Goal: Information Seeking & Learning: Learn about a topic

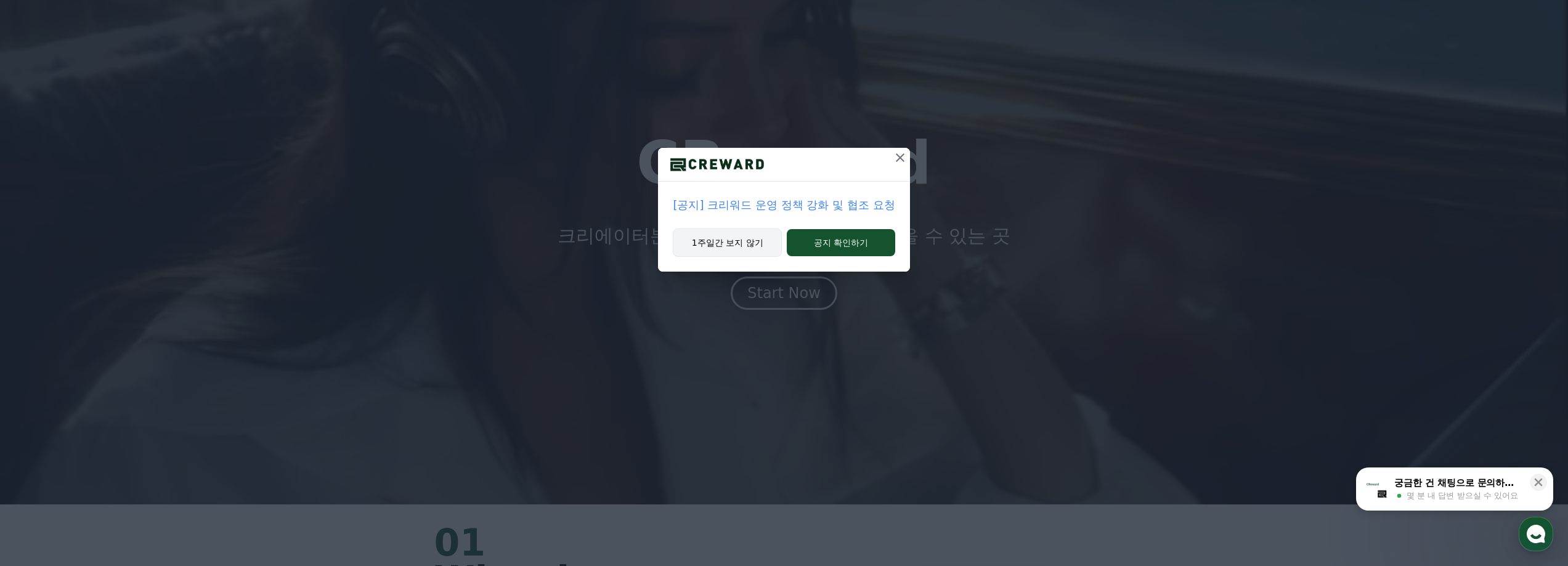
click at [762, 248] on button "1주일간 보지 않기" at bounding box center [727, 242] width 109 height 28
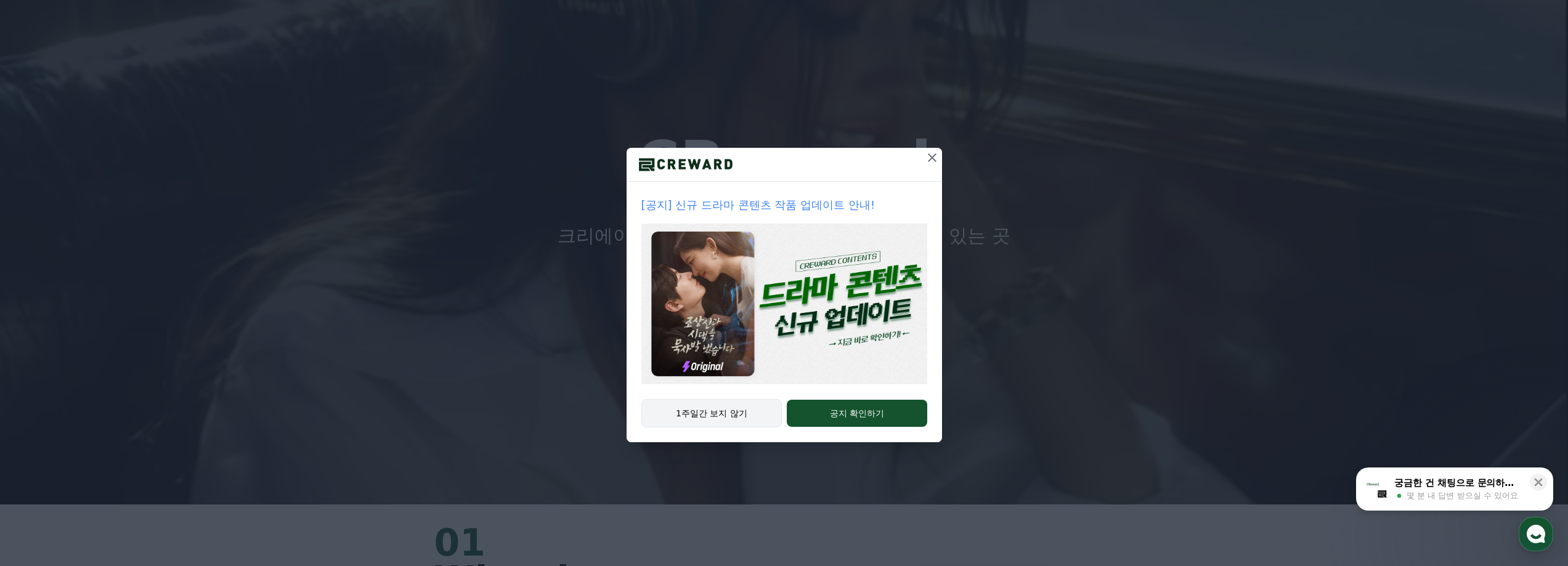
click at [755, 411] on button "1주일간 보지 않기" at bounding box center [711, 413] width 141 height 28
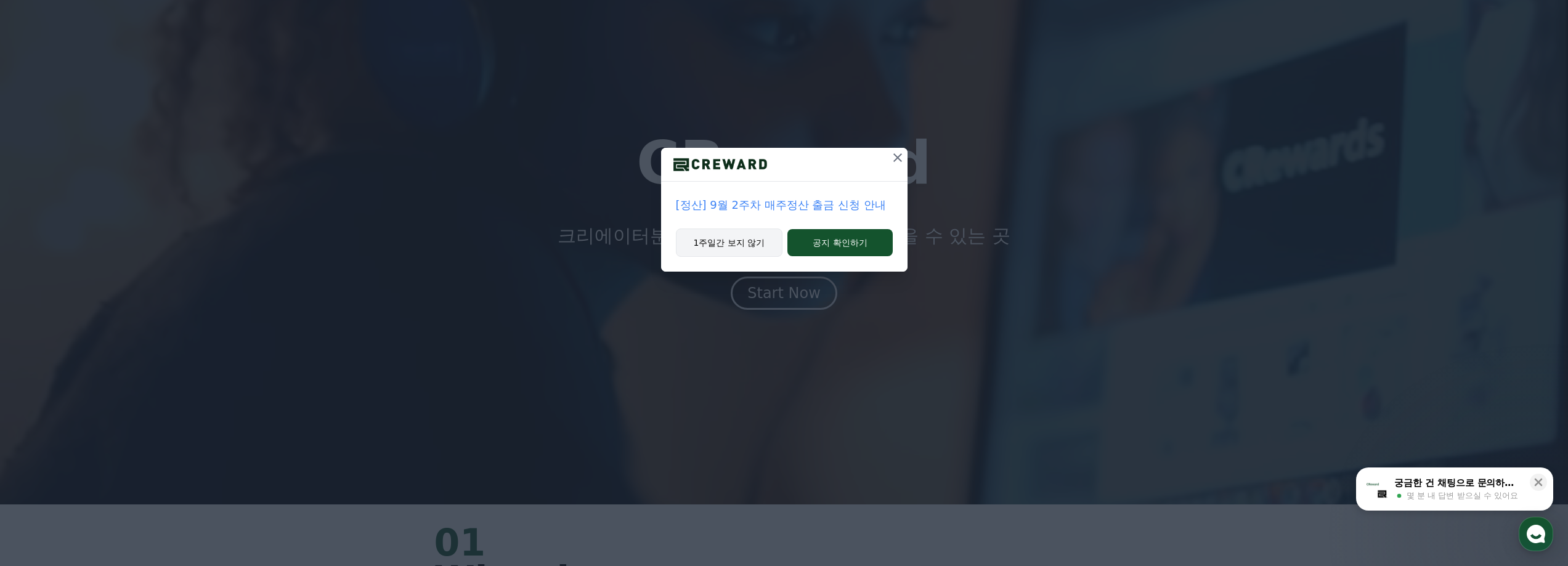
click at [758, 234] on button "1주일간 보지 않기" at bounding box center [729, 242] width 107 height 28
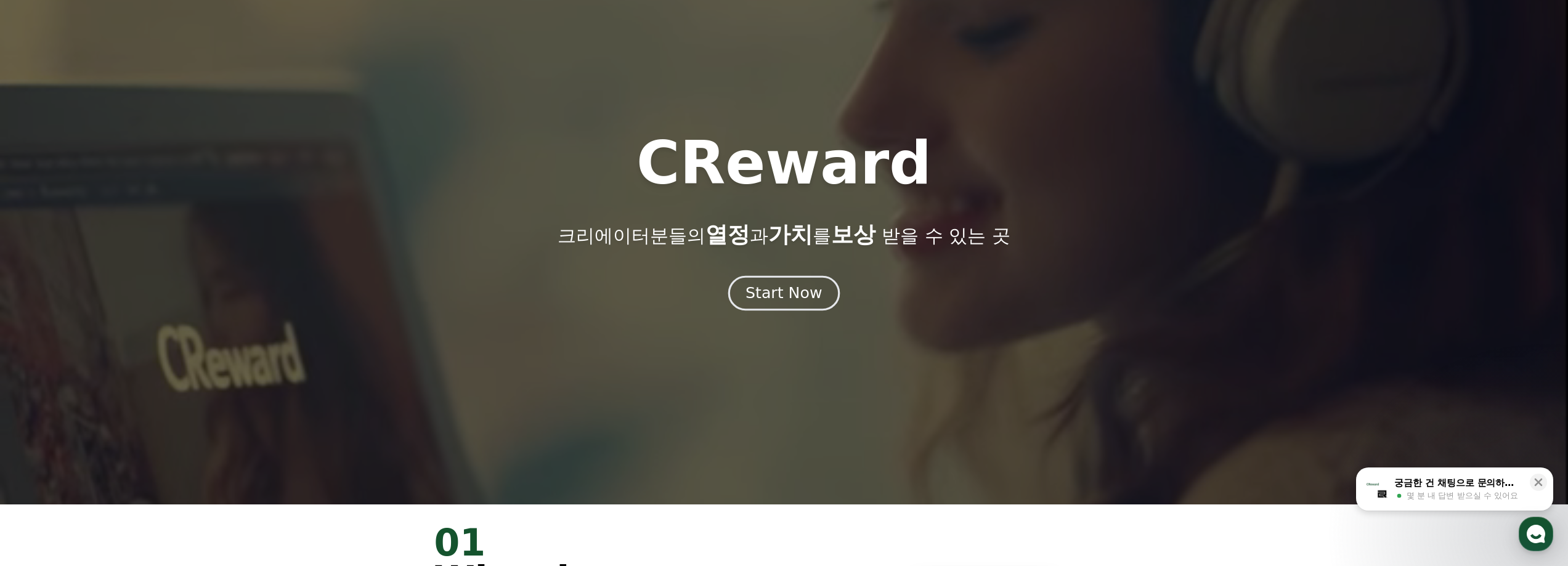
click at [776, 298] on div "Start Now" at bounding box center [783, 293] width 77 height 21
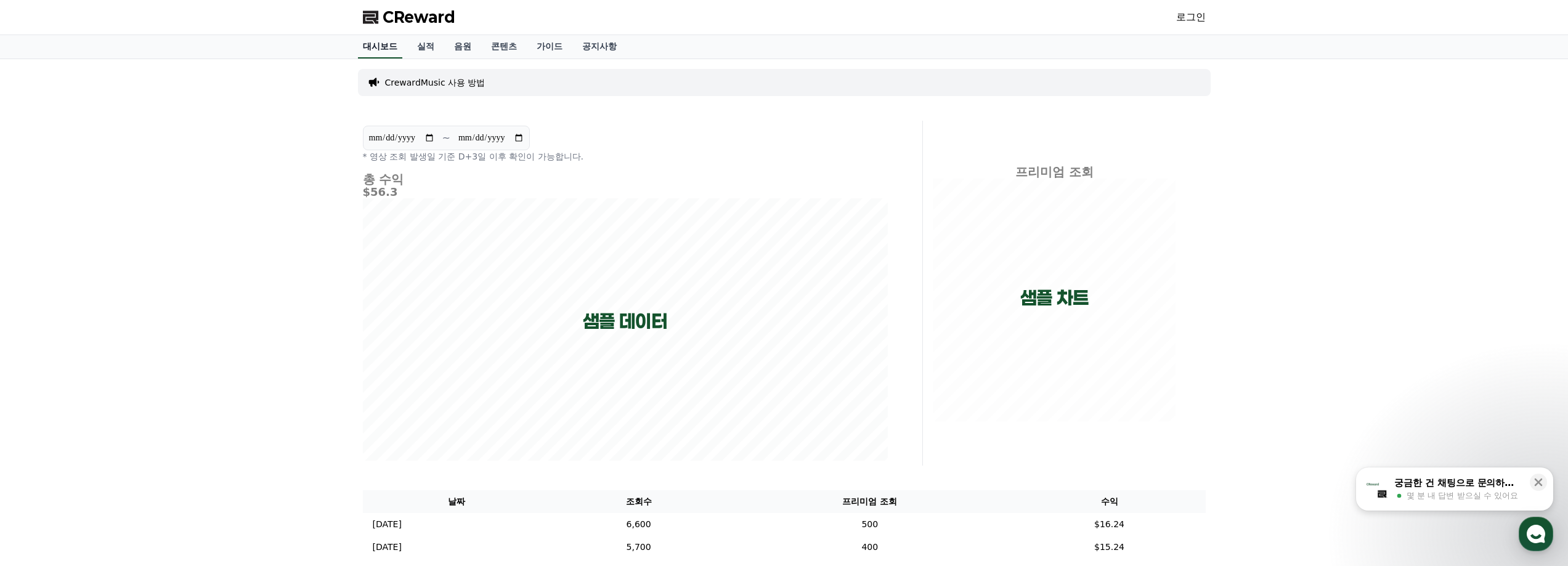
click at [390, 45] on link "대시보드" at bounding box center [380, 47] width 45 height 24
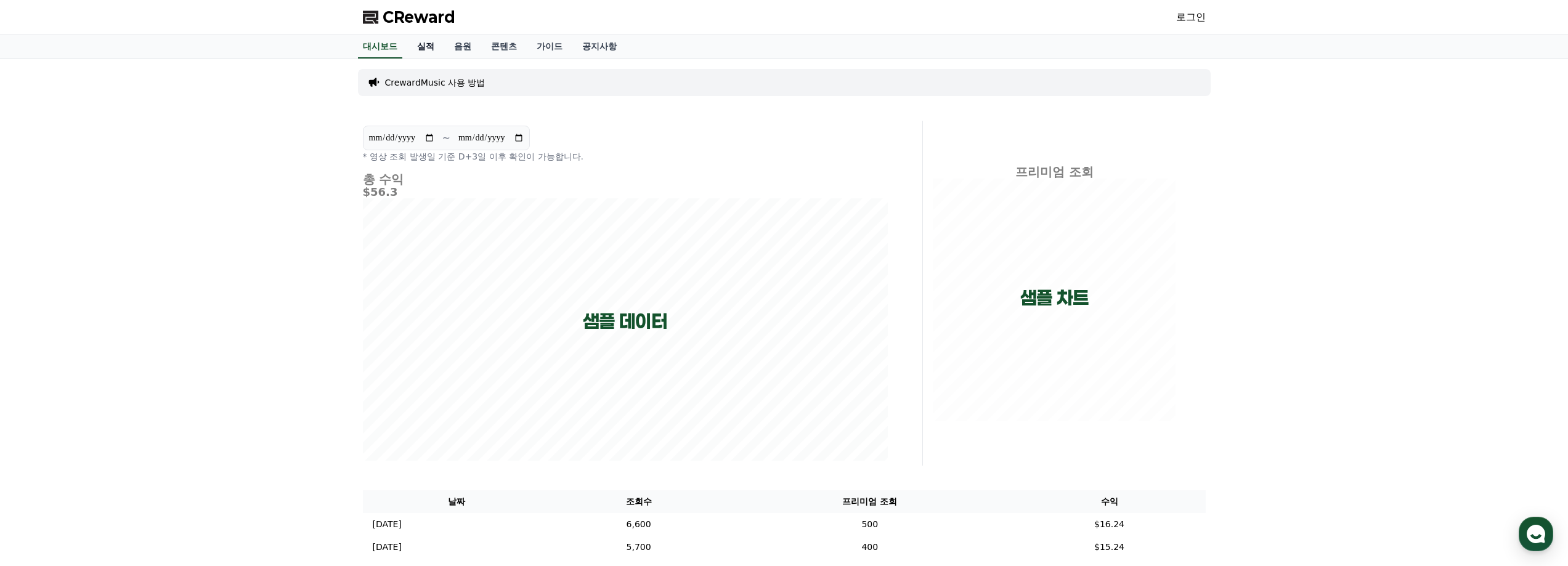
click at [428, 51] on link "실적" at bounding box center [425, 47] width 37 height 24
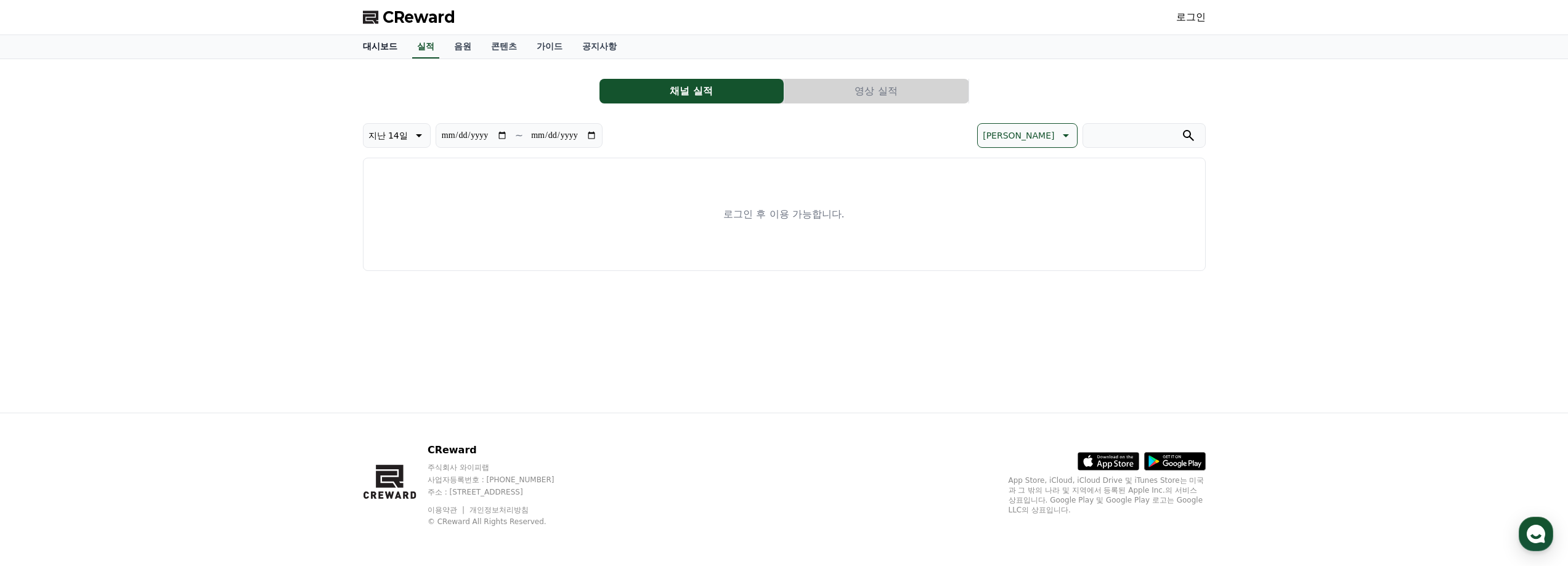
click at [374, 54] on link "대시보드" at bounding box center [380, 47] width 54 height 24
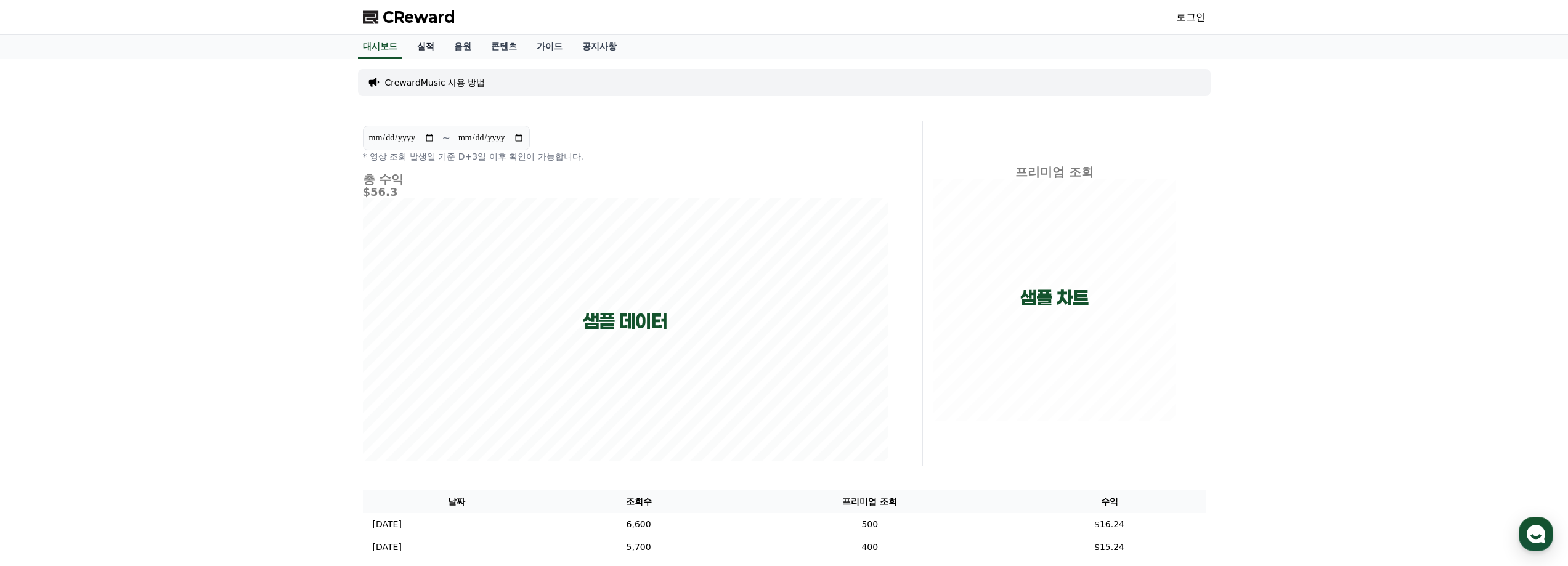
click at [441, 47] on link "실적" at bounding box center [425, 47] width 37 height 24
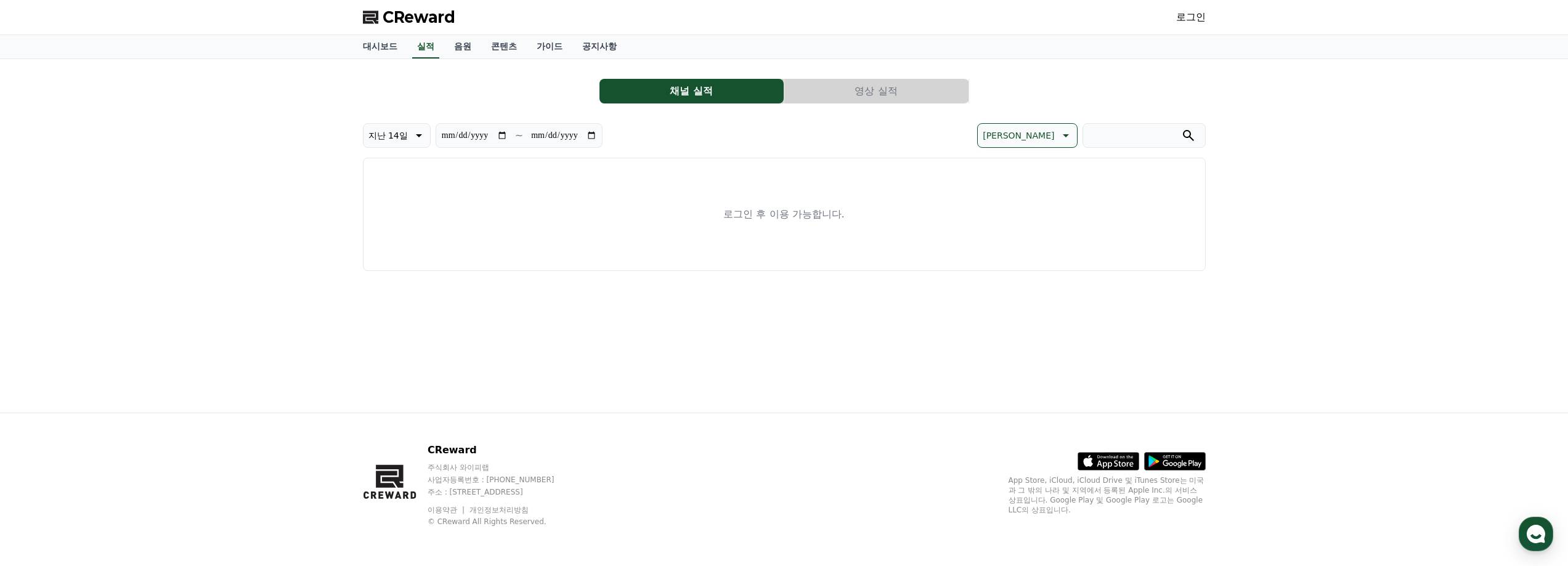
click at [1189, 19] on link "로그인" at bounding box center [1191, 17] width 29 height 15
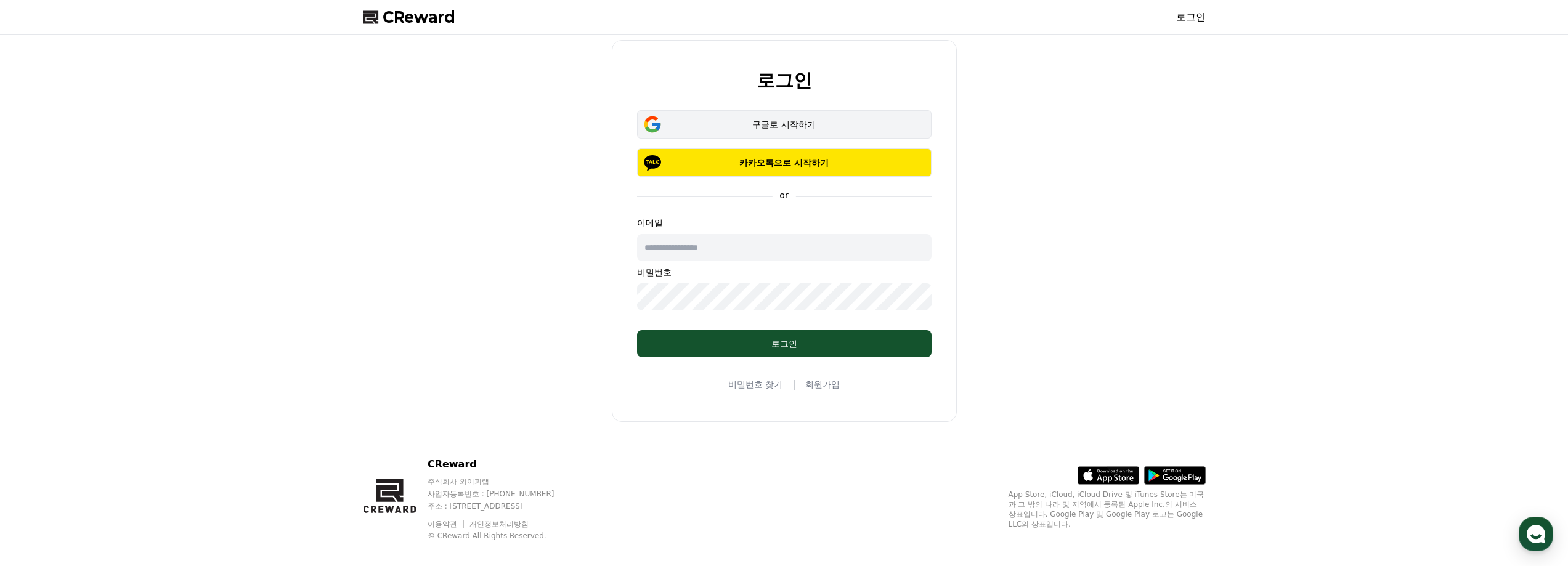
click at [825, 119] on div "구글로 시작하기" at bounding box center [785, 124] width 259 height 12
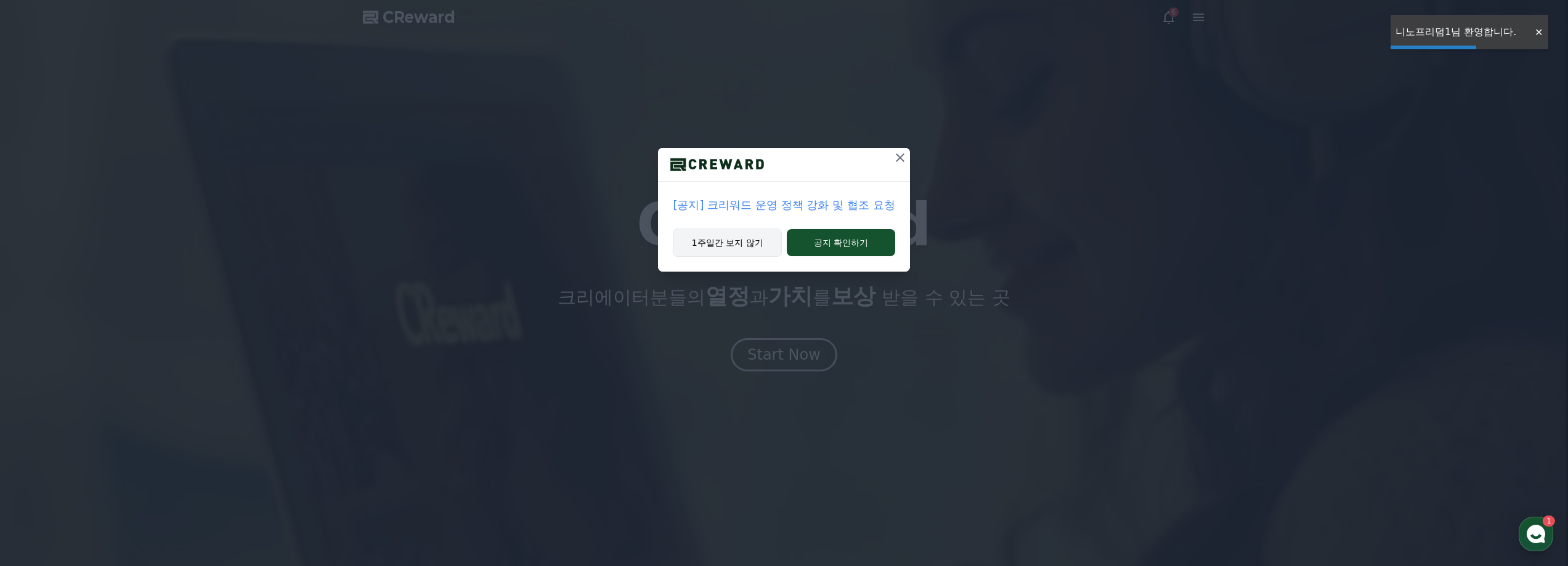
click at [750, 244] on button "1주일간 보지 않기" at bounding box center [727, 242] width 109 height 28
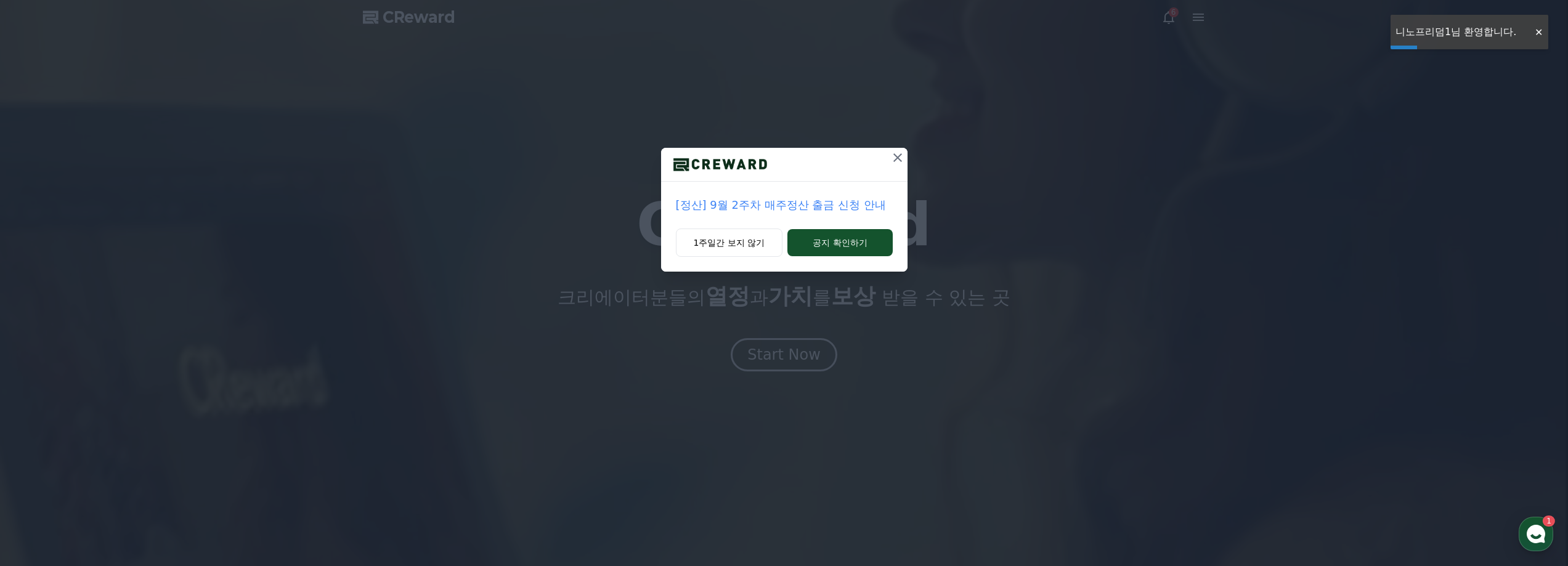
click at [786, 337] on div "[정산] 9월 2주차 매주정산 출금 신청 안내 1주일간 보지 않기 공지 확인하기" at bounding box center [784, 283] width 1568 height 566
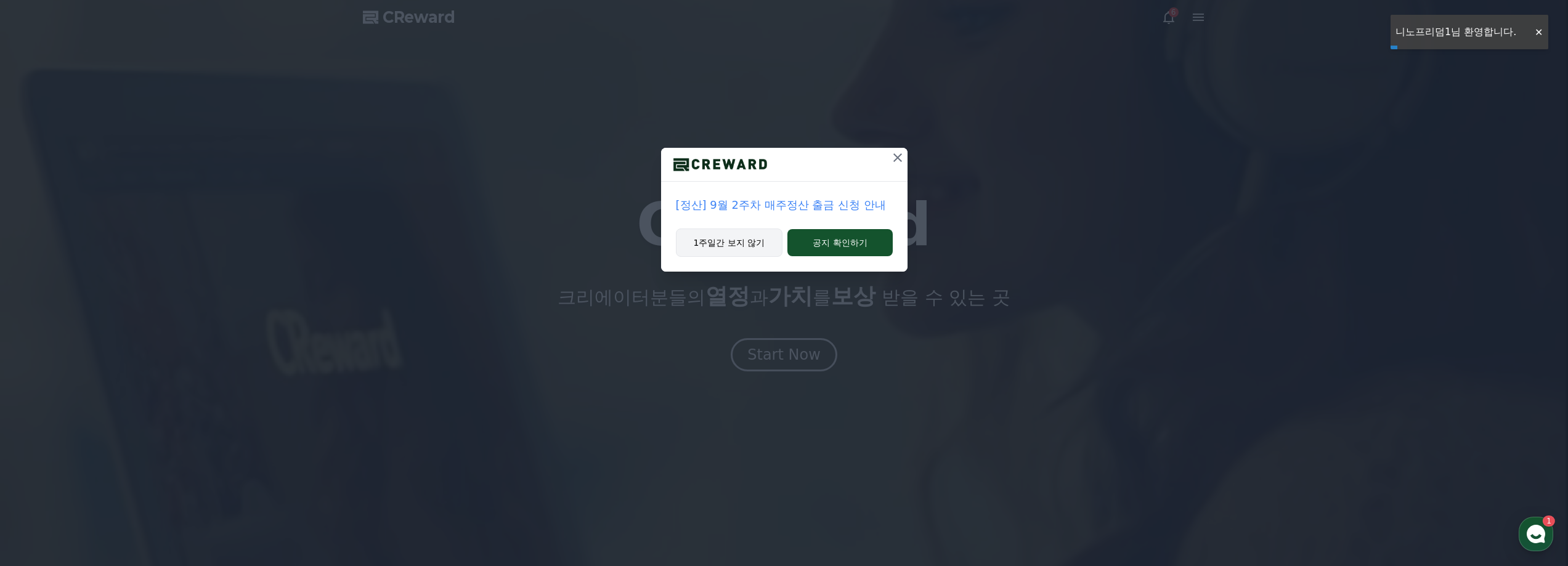
click at [751, 241] on button "1주일간 보지 않기" at bounding box center [729, 242] width 107 height 28
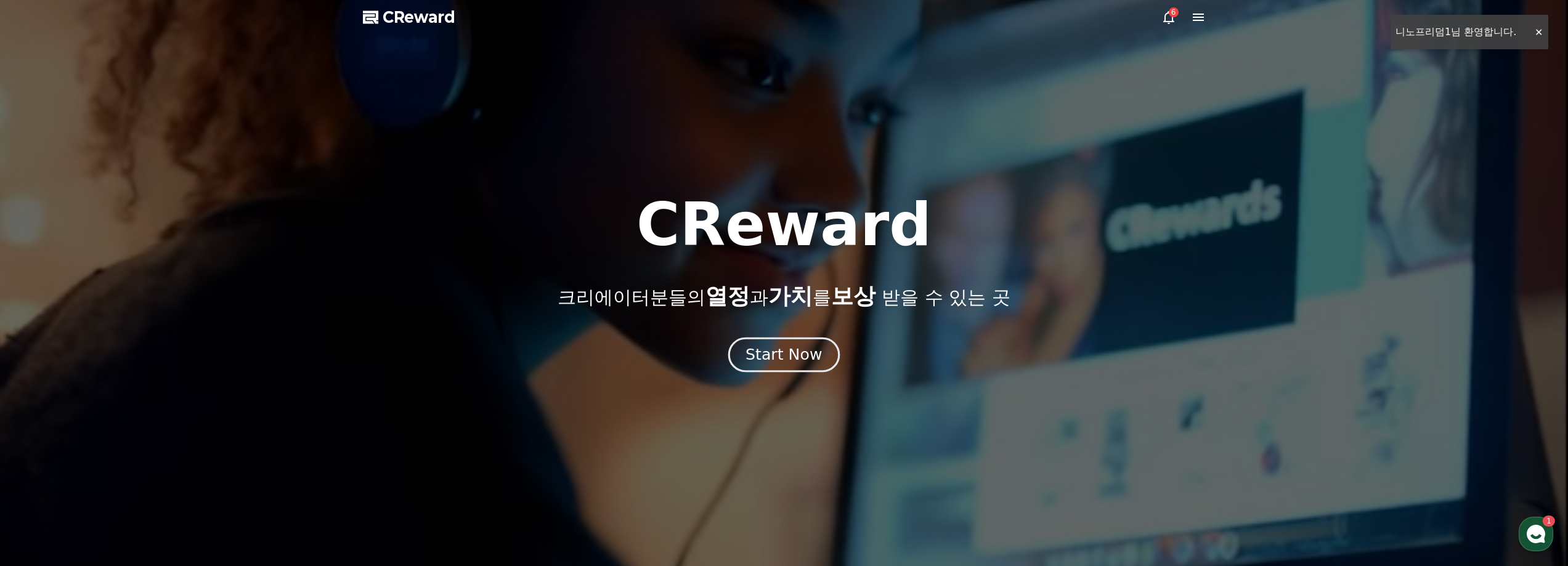
click at [777, 341] on button "Start Now" at bounding box center [783, 354] width 112 height 35
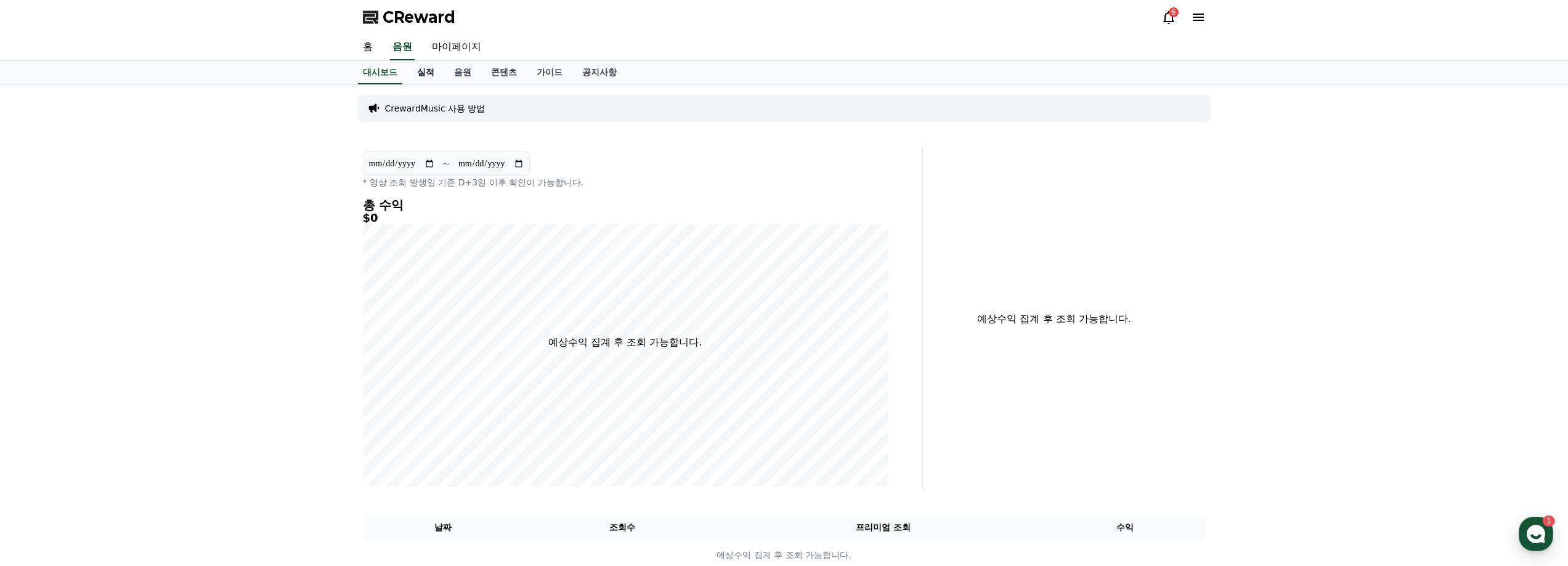
click at [437, 74] on link "실적" at bounding box center [425, 73] width 37 height 24
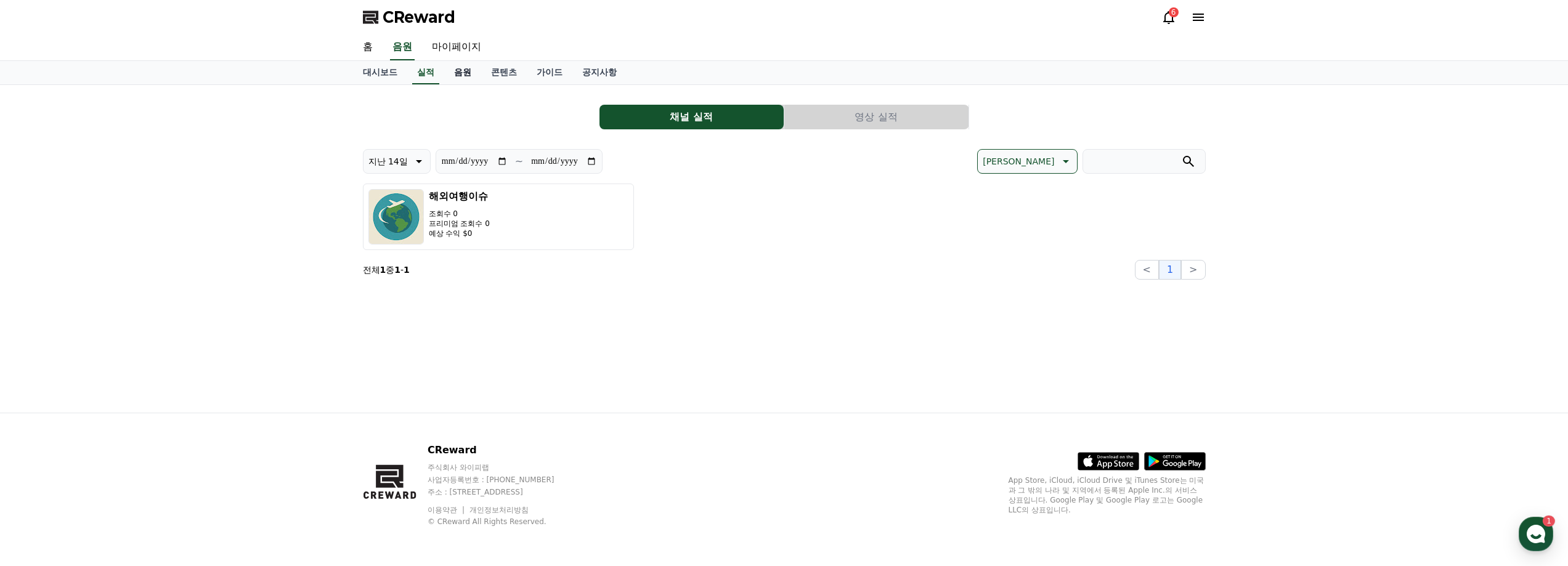
click at [473, 71] on link "음원" at bounding box center [462, 73] width 37 height 24
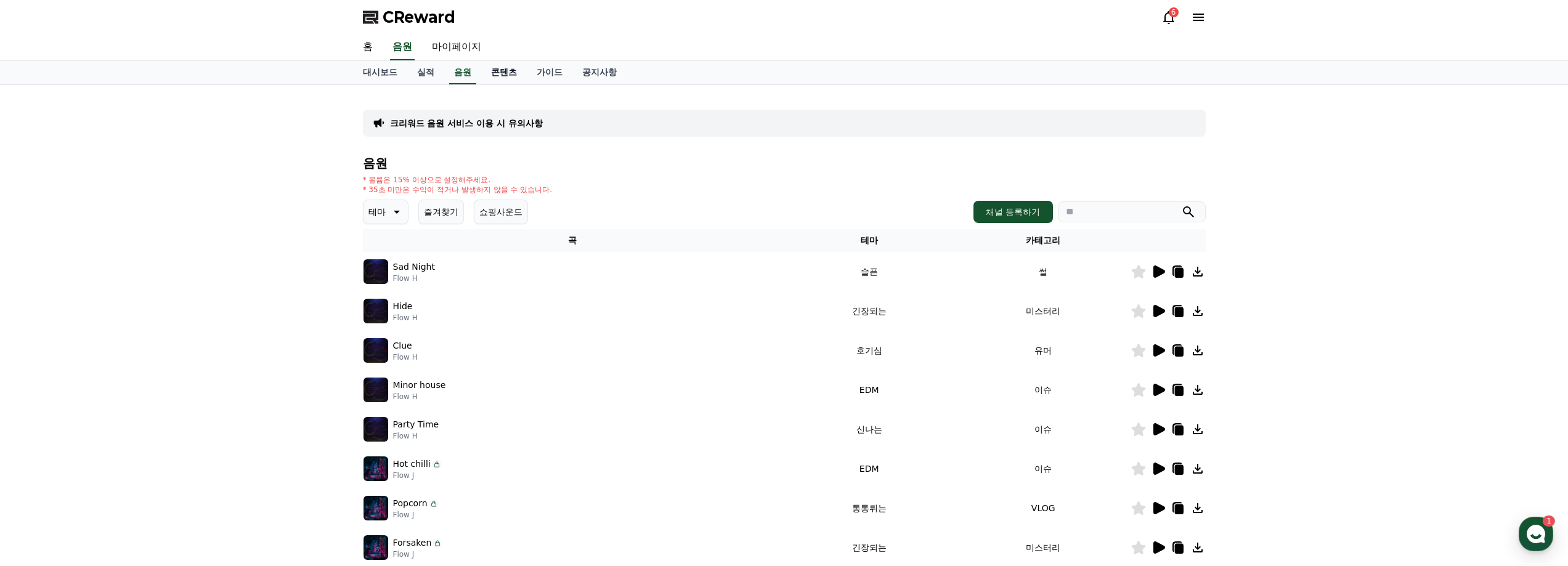
click at [489, 69] on link "콘텐츠" at bounding box center [503, 73] width 45 height 24
click at [464, 73] on link "음원" at bounding box center [462, 73] width 37 height 24
click at [403, 204] on button "테마" at bounding box center [385, 212] width 45 height 25
click at [387, 298] on button "슬픈" at bounding box center [378, 309] width 27 height 27
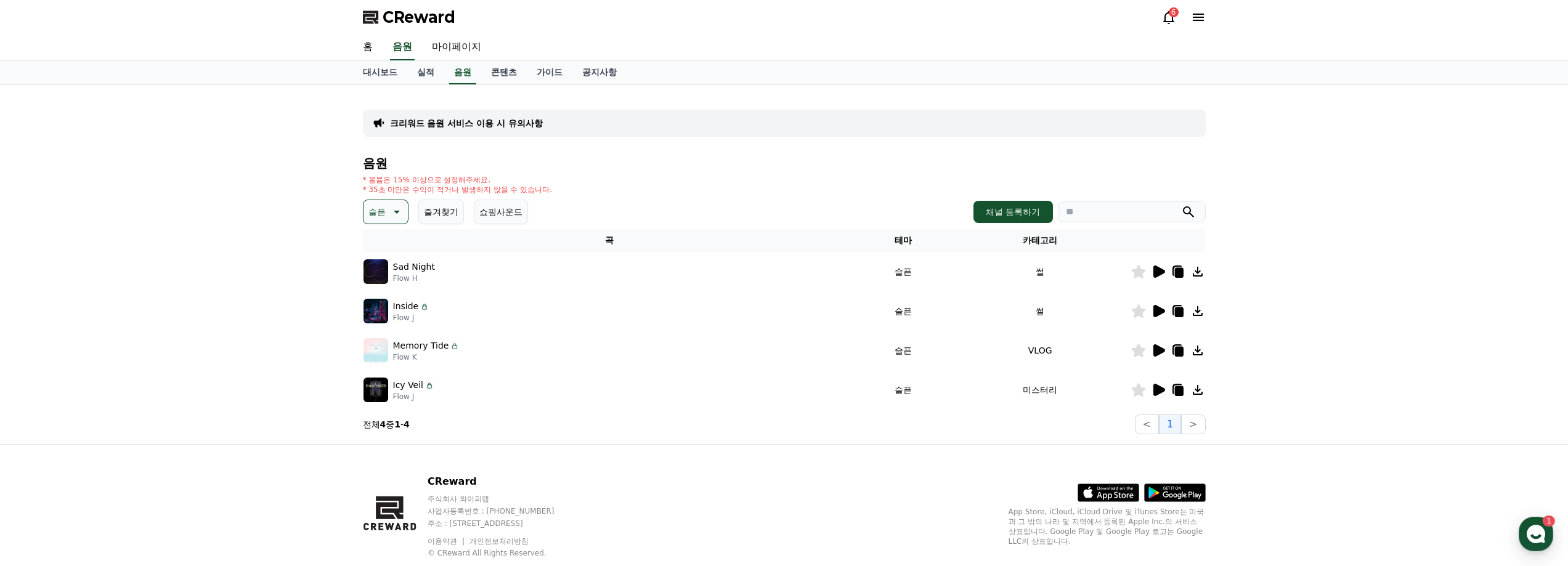
click at [1164, 280] on td at bounding box center [1168, 272] width 75 height 40
click at [1163, 277] on icon at bounding box center [1158, 271] width 15 height 15
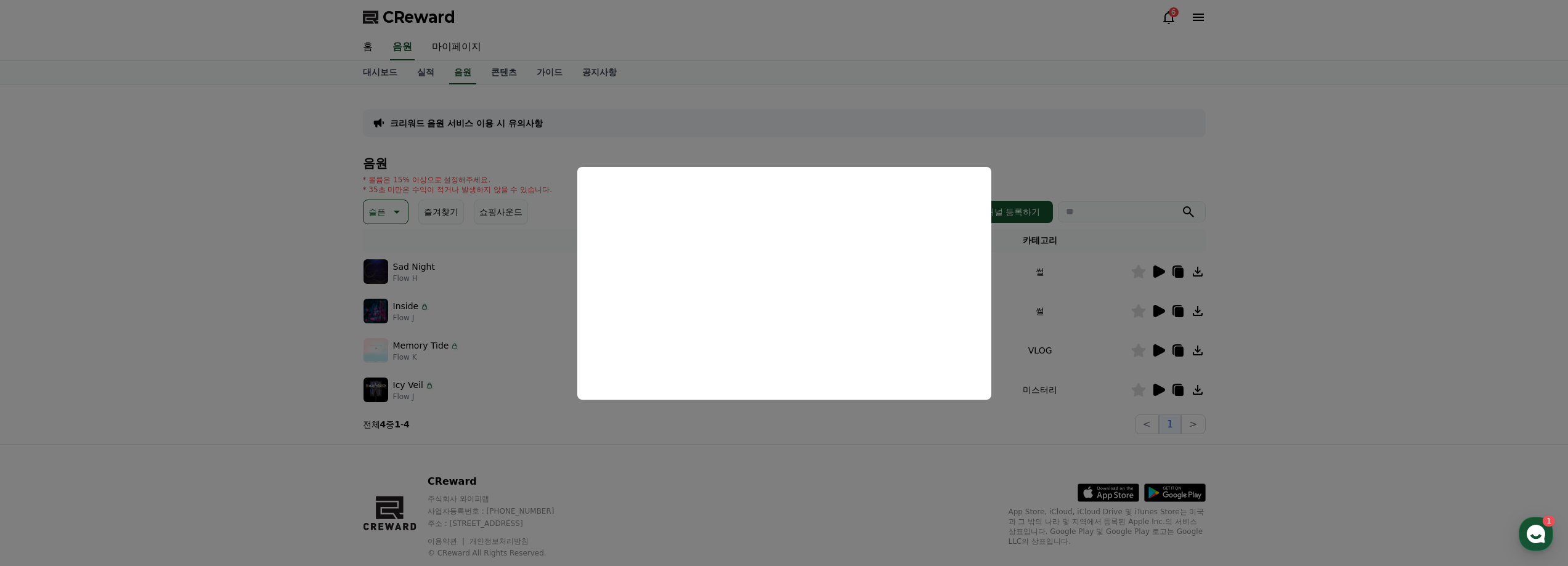
click at [1162, 171] on button "close modal" at bounding box center [784, 283] width 1568 height 566
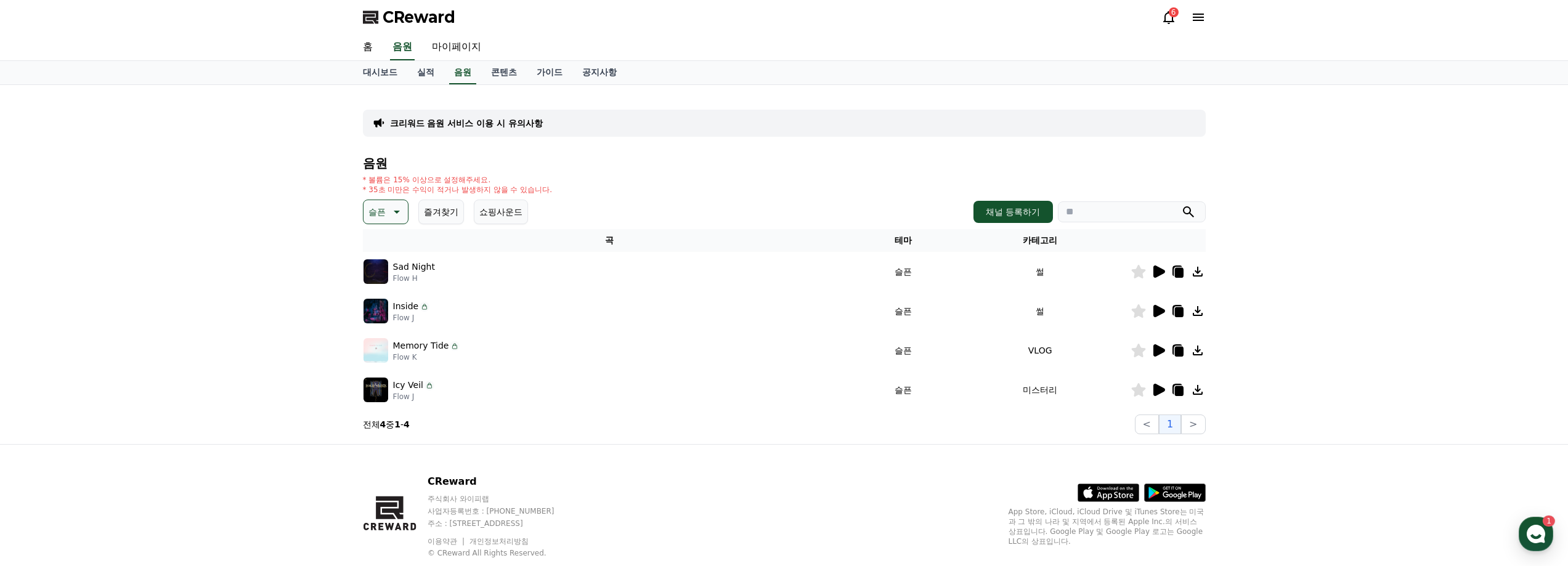
click at [1162, 271] on icon at bounding box center [1159, 271] width 11 height 12
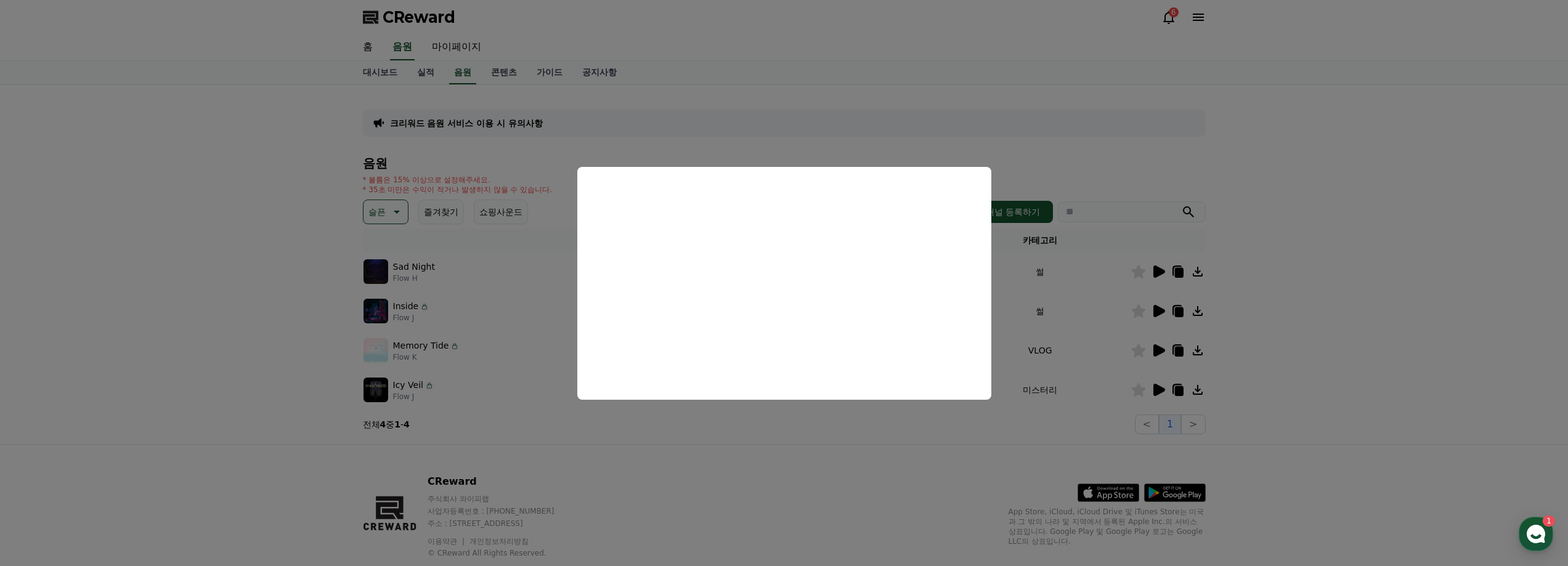
click at [1249, 318] on button "close modal" at bounding box center [784, 283] width 1568 height 566
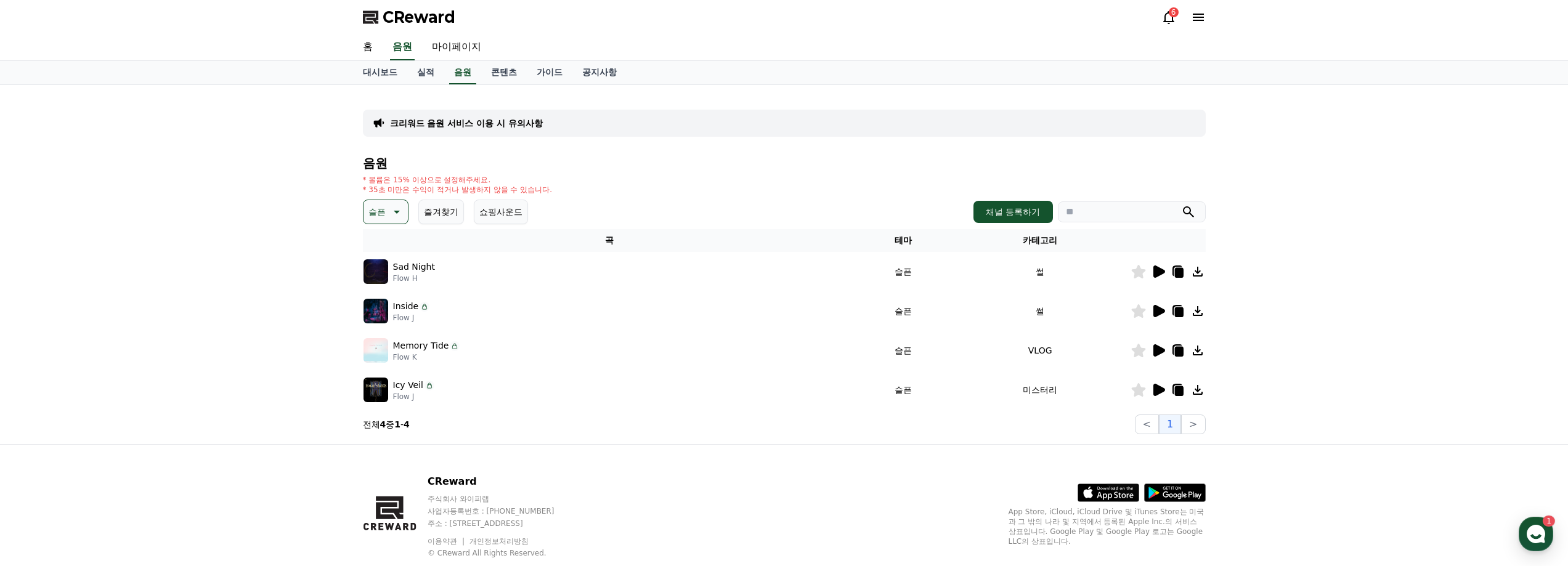
click at [1172, 271] on icon at bounding box center [1178, 271] width 15 height 15
click at [1194, 275] on icon at bounding box center [1197, 271] width 15 height 15
